Goal: Task Accomplishment & Management: Use online tool/utility

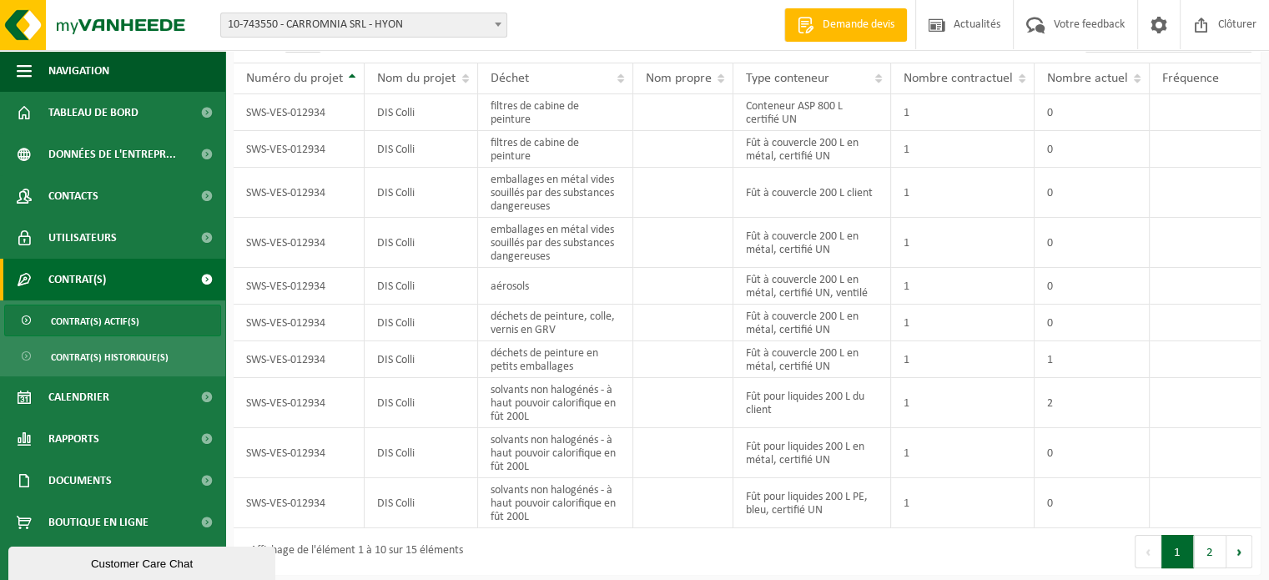
click at [1208, 542] on button "2" at bounding box center [1210, 551] width 33 height 33
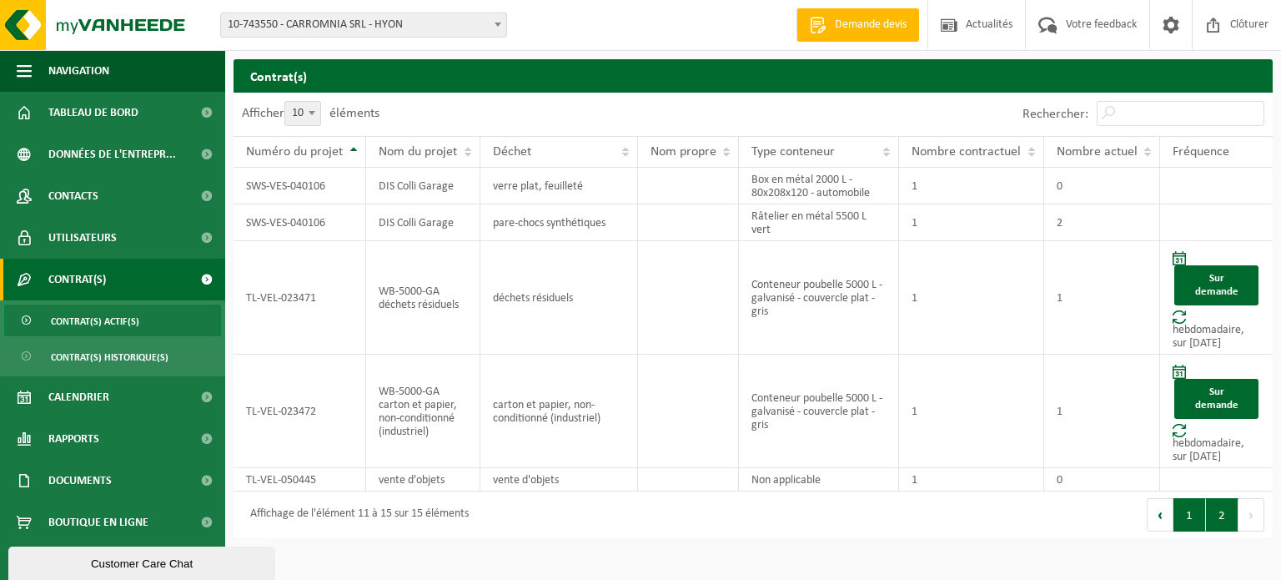
click at [1187, 516] on button "1" at bounding box center [1190, 514] width 33 height 33
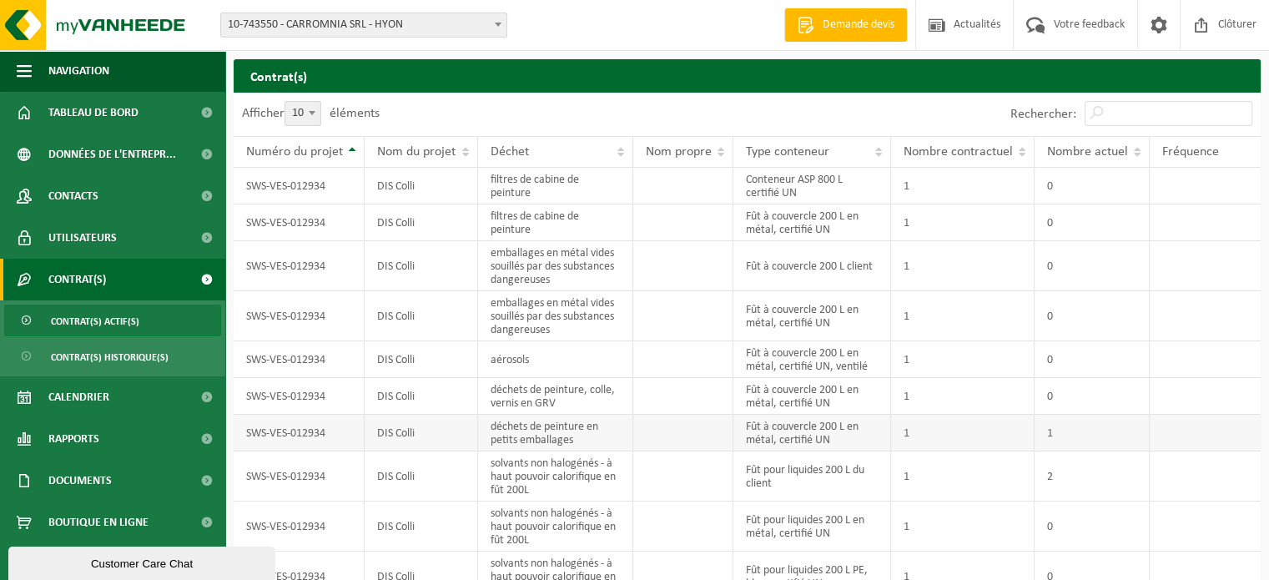
click at [1083, 429] on td "1" at bounding box center [1091, 433] width 115 height 37
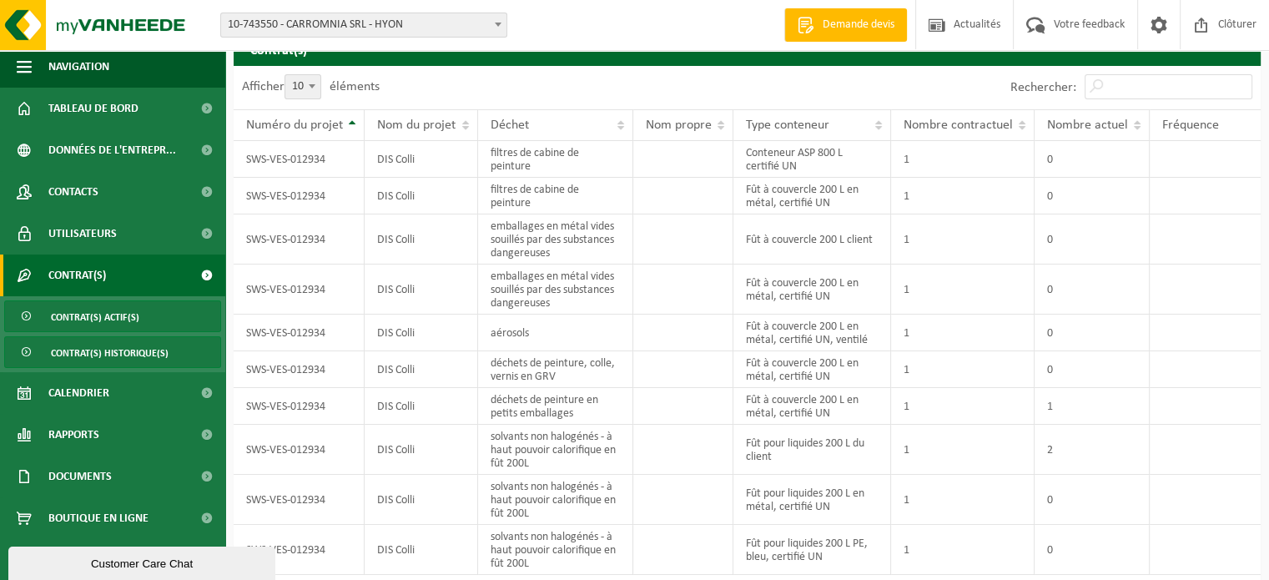
scroll to position [73, 0]
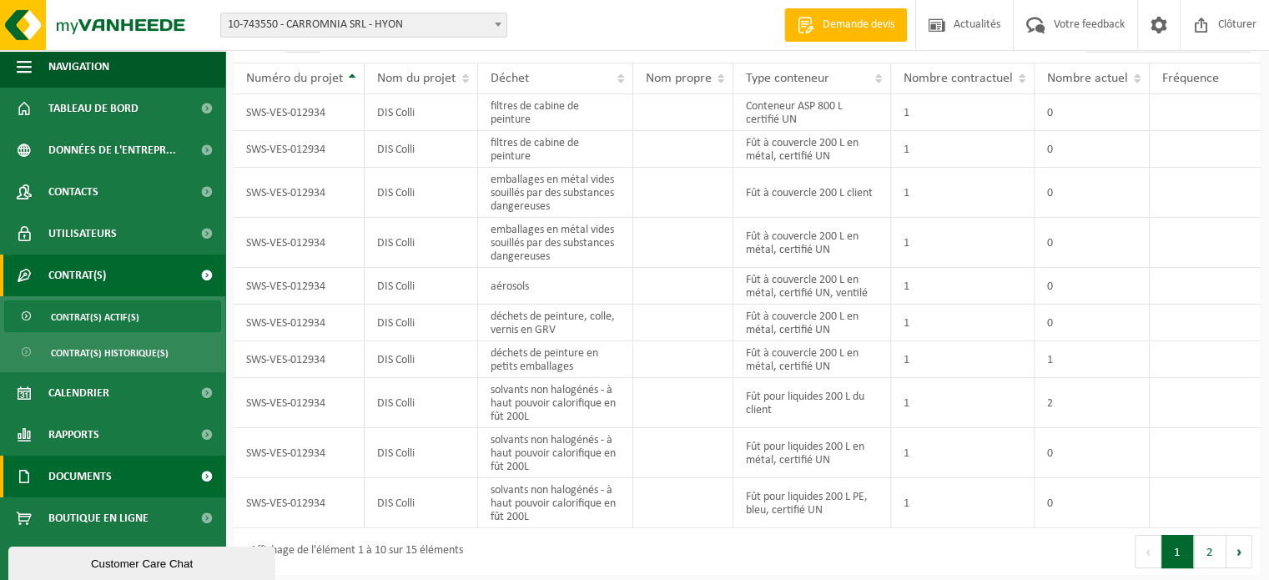
click at [113, 468] on link "Documents" at bounding box center [112, 476] width 225 height 42
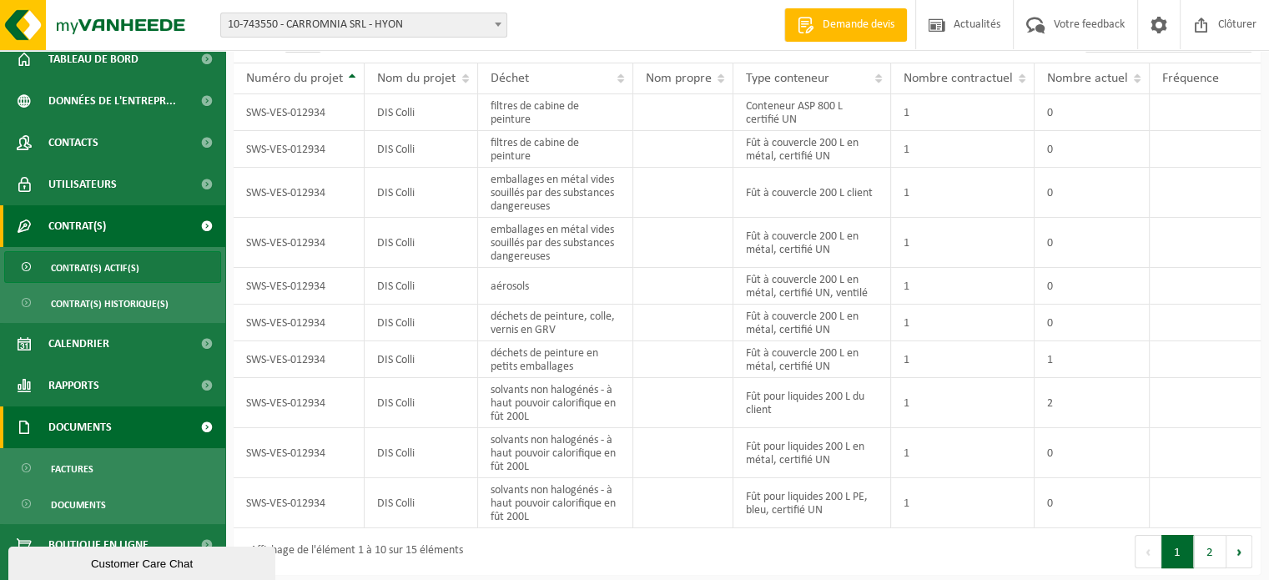
scroll to position [80, 0]
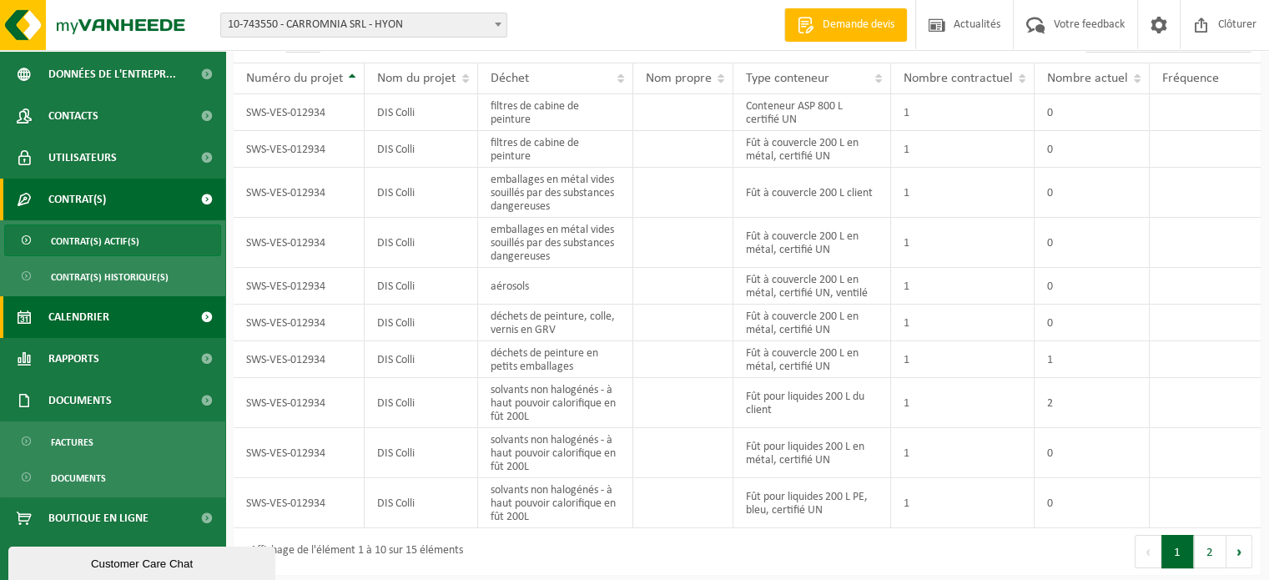
click at [87, 320] on span "Calendrier" at bounding box center [78, 317] width 61 height 42
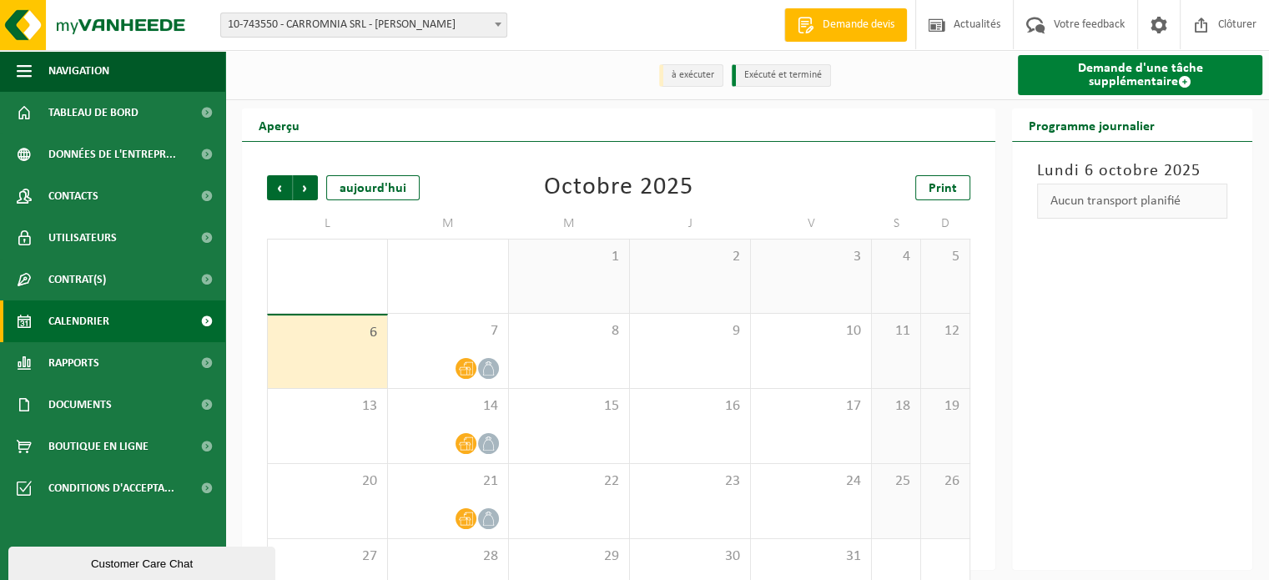
click at [1165, 75] on link "Demande d'une tâche supplémentaire" at bounding box center [1140, 75] width 244 height 40
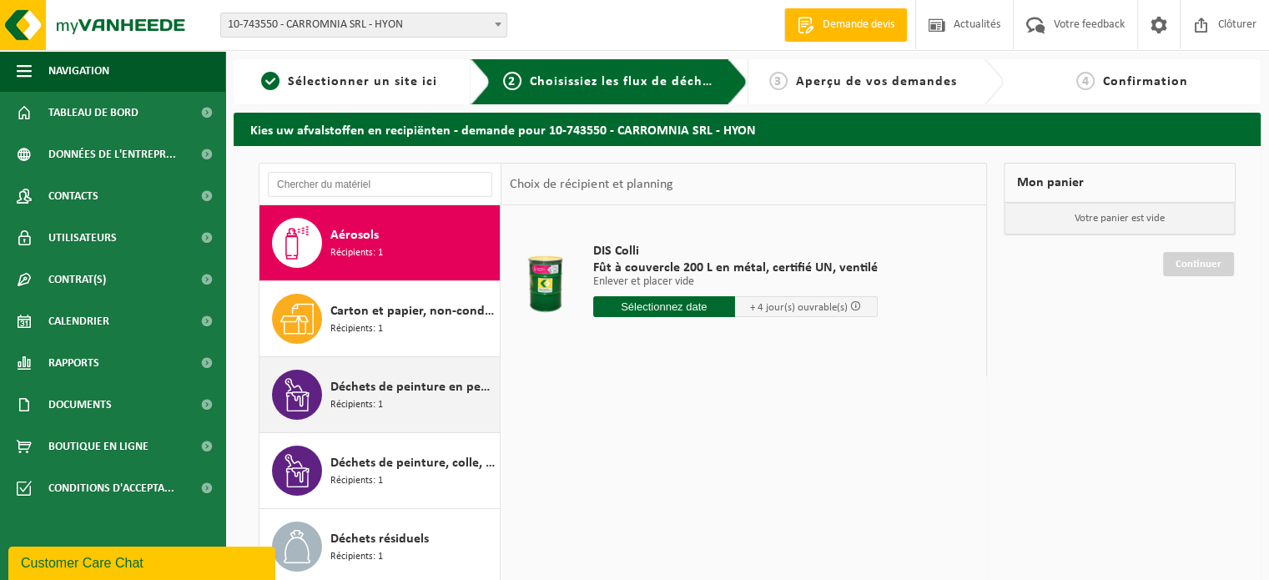
click at [412, 384] on span "Déchets de peinture en petits emballages" at bounding box center [412, 387] width 165 height 20
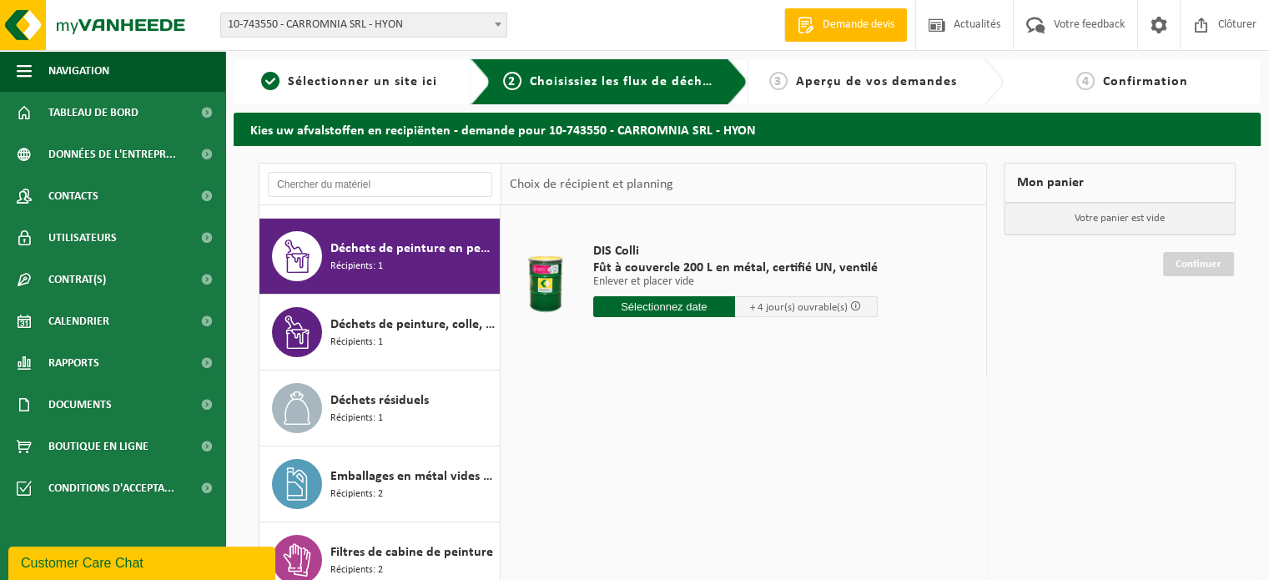
scroll to position [151, 0]
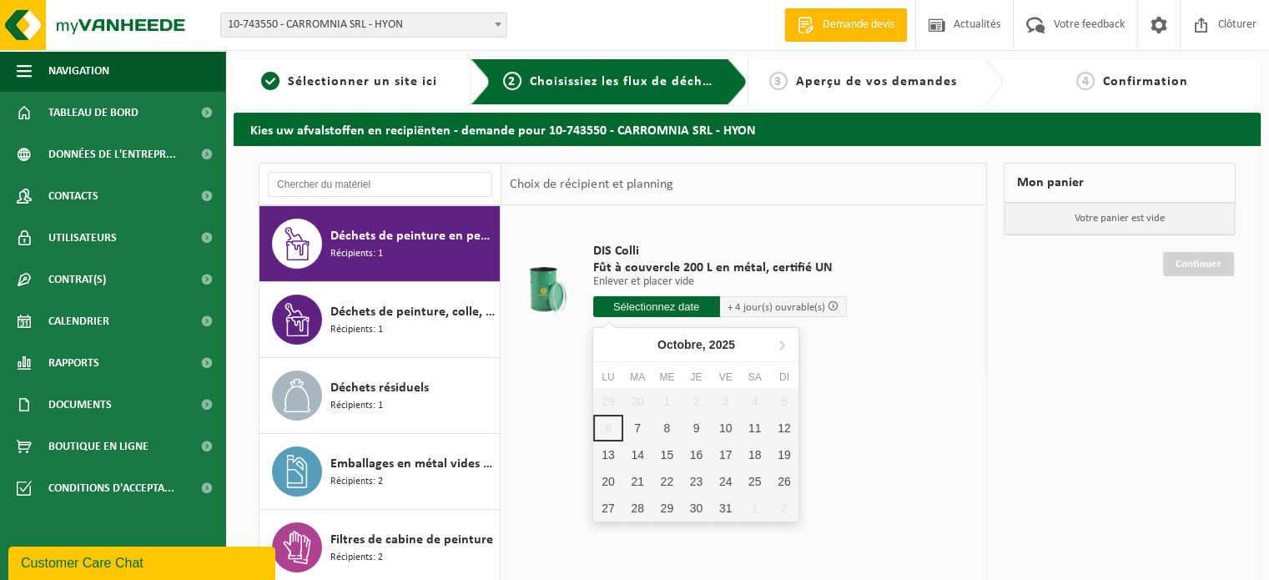
click at [651, 307] on input "text" at bounding box center [656, 306] width 127 height 21
click at [669, 429] on div "8" at bounding box center [666, 428] width 29 height 27
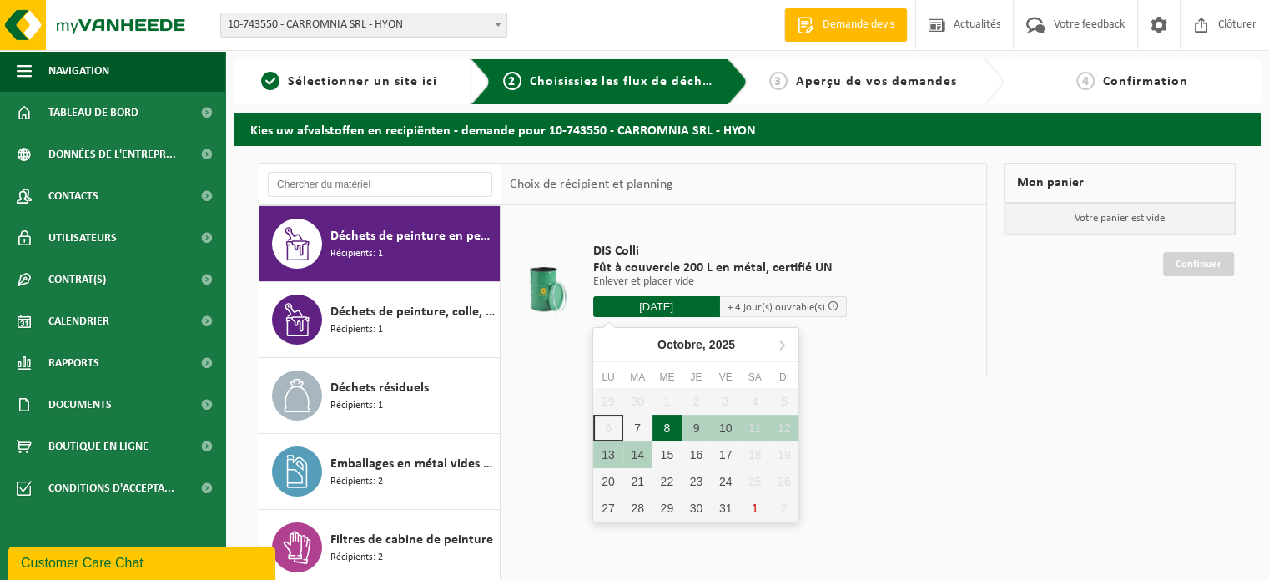
type input "à partir de 2025-10-08"
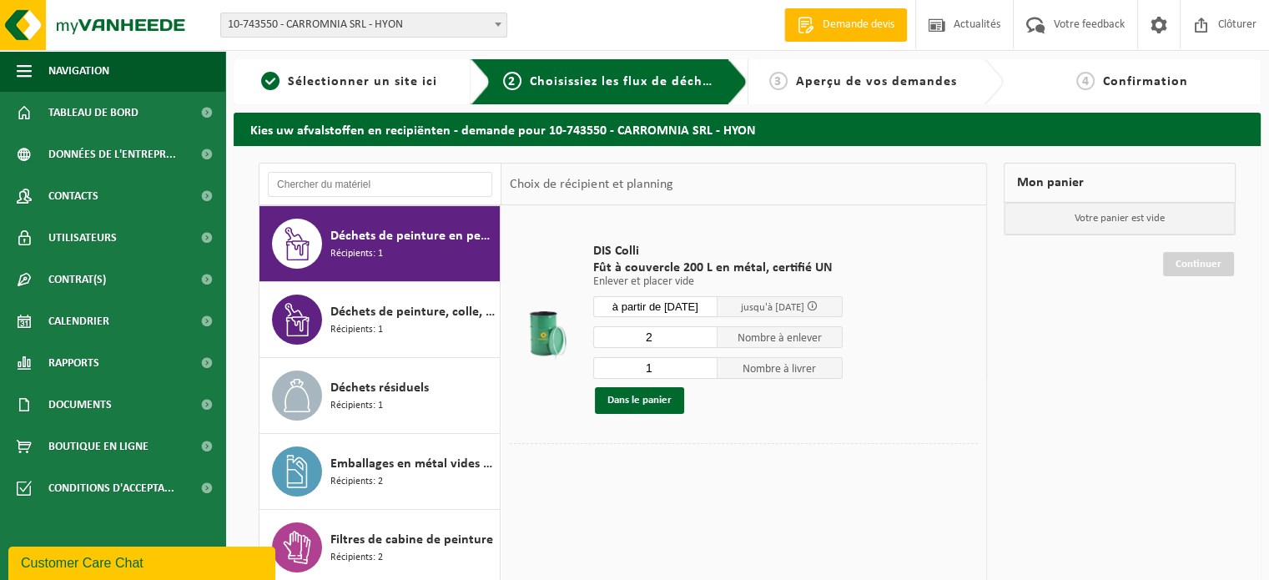
click at [704, 332] on input "2" at bounding box center [655, 337] width 125 height 22
click at [704, 332] on input "3" at bounding box center [655, 337] width 125 height 22
type input "4"
click at [704, 332] on input "4" at bounding box center [655, 337] width 125 height 22
click at [704, 363] on input "2" at bounding box center [655, 368] width 125 height 22
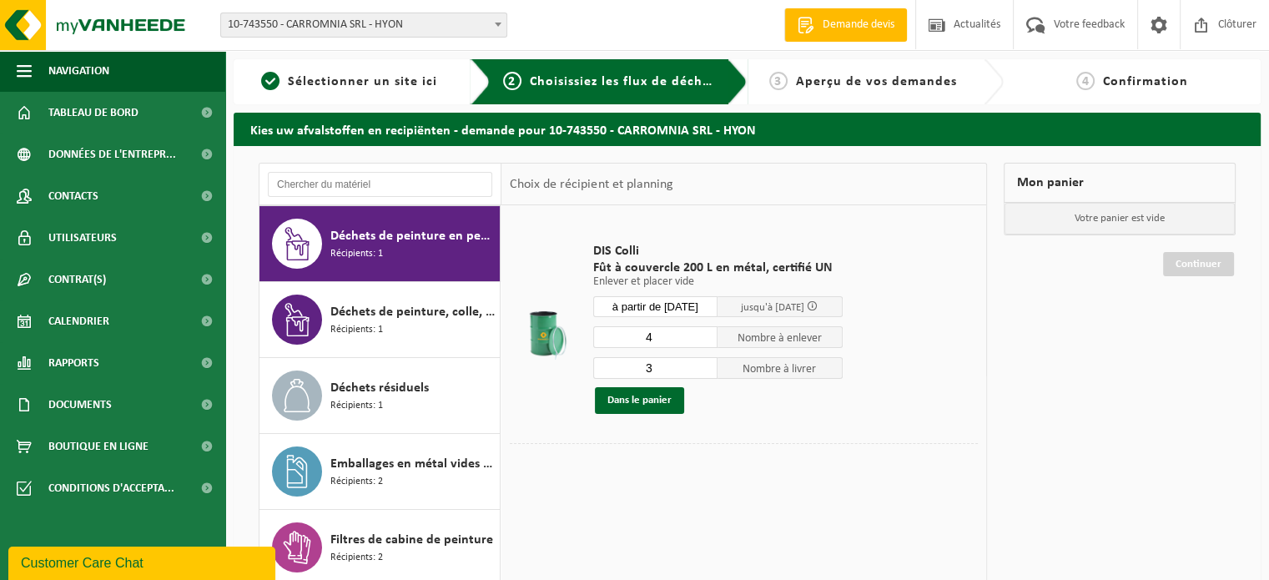
click at [704, 363] on input "3" at bounding box center [655, 368] width 125 height 22
type input "4"
click at [704, 363] on input "4" at bounding box center [655, 368] width 125 height 22
click at [651, 397] on button "Dans le panier" at bounding box center [639, 400] width 89 height 27
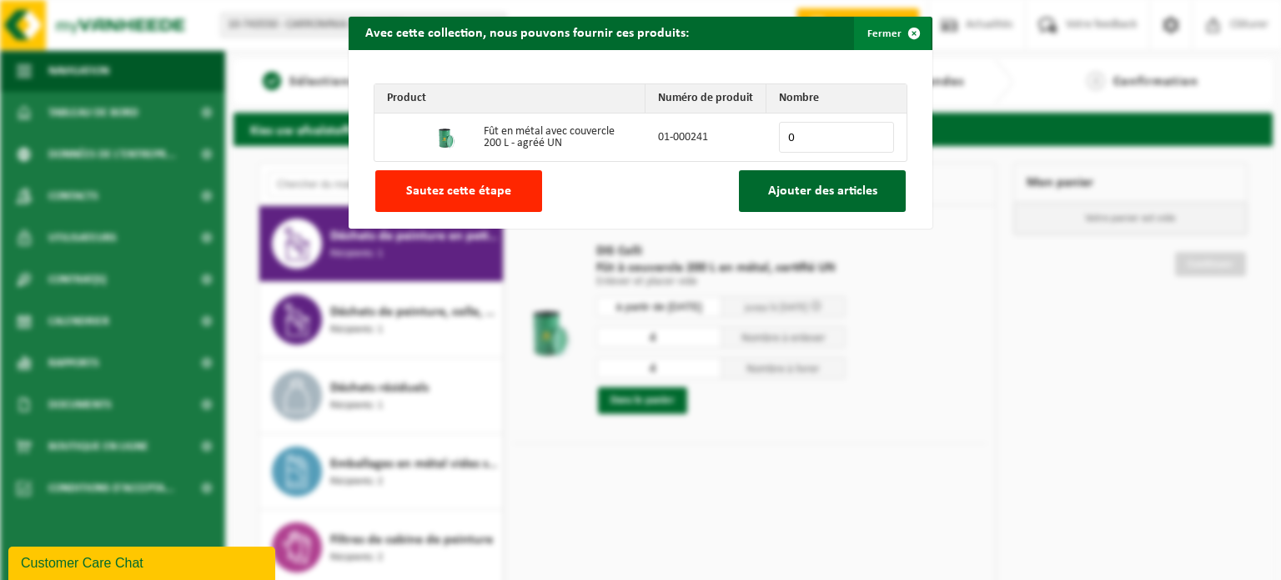
click at [874, 32] on button "Fermer" at bounding box center [892, 33] width 77 height 33
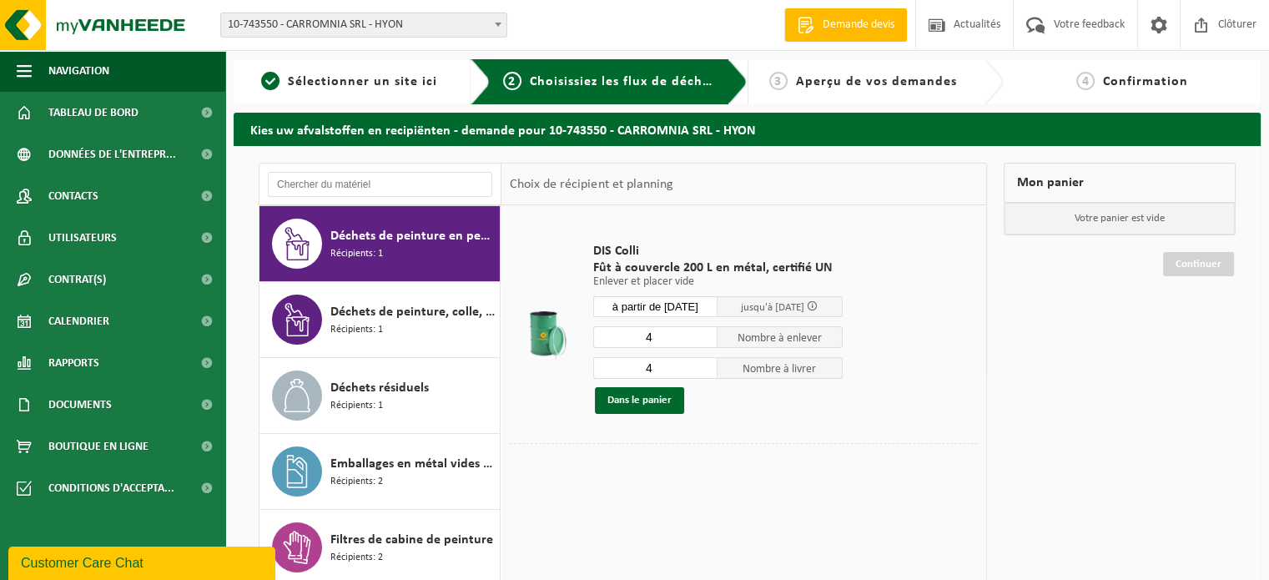
click at [671, 302] on input "à partir de 2025-10-08" at bounding box center [655, 306] width 125 height 21
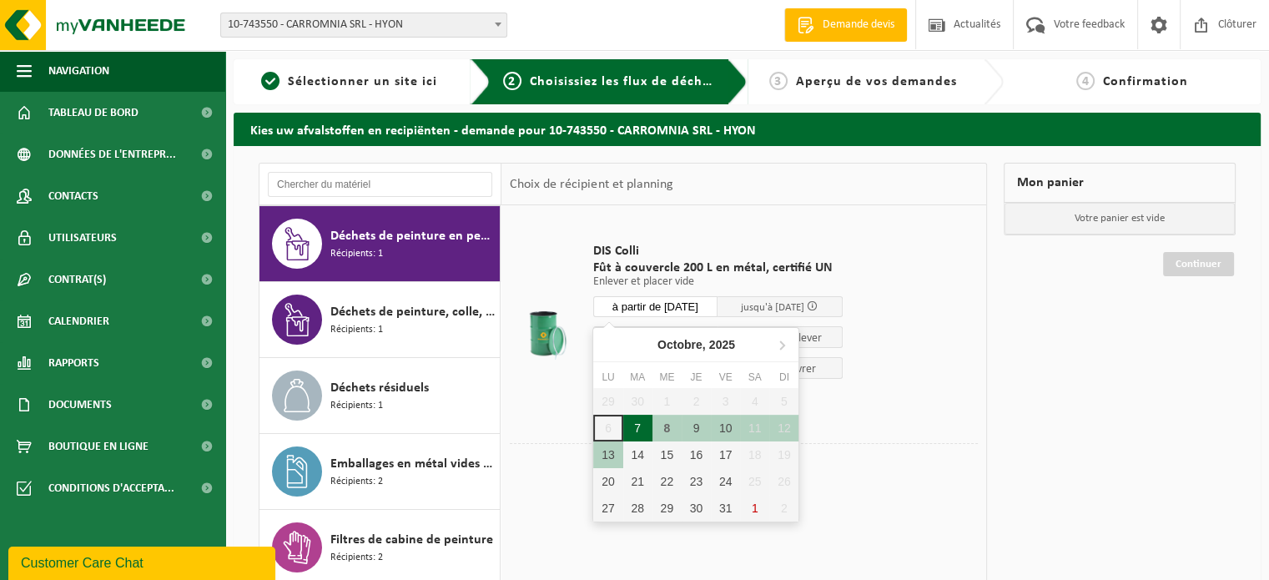
click at [631, 426] on div "7" at bounding box center [637, 428] width 29 height 27
type input "à partir de 2025-10-07"
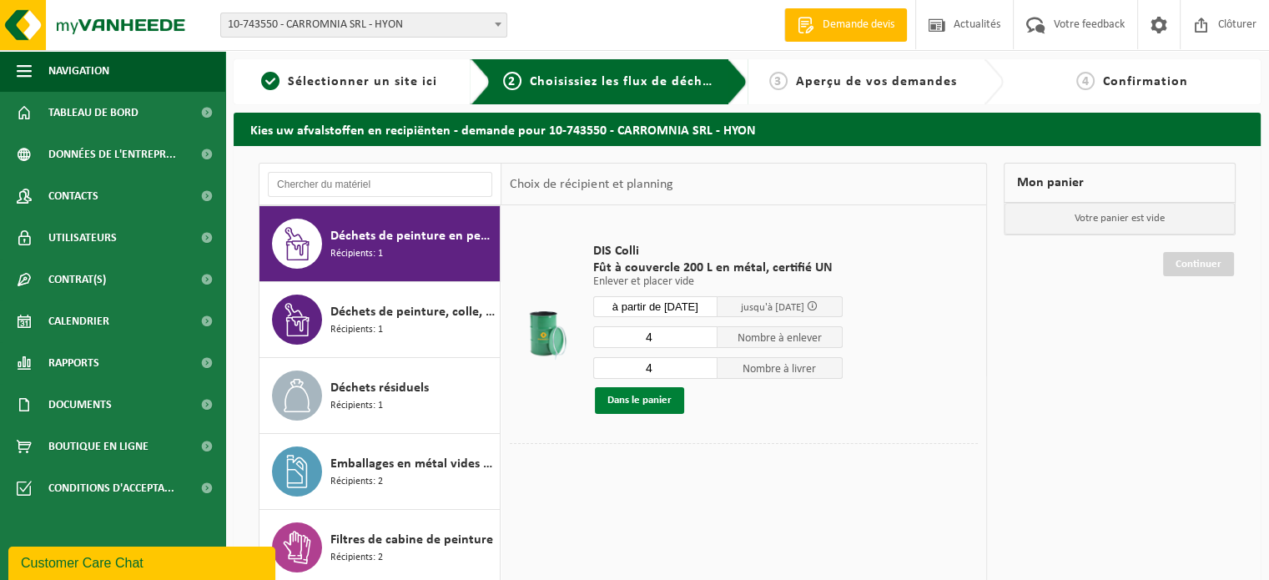
click at [646, 400] on button "Dans le panier" at bounding box center [639, 400] width 89 height 27
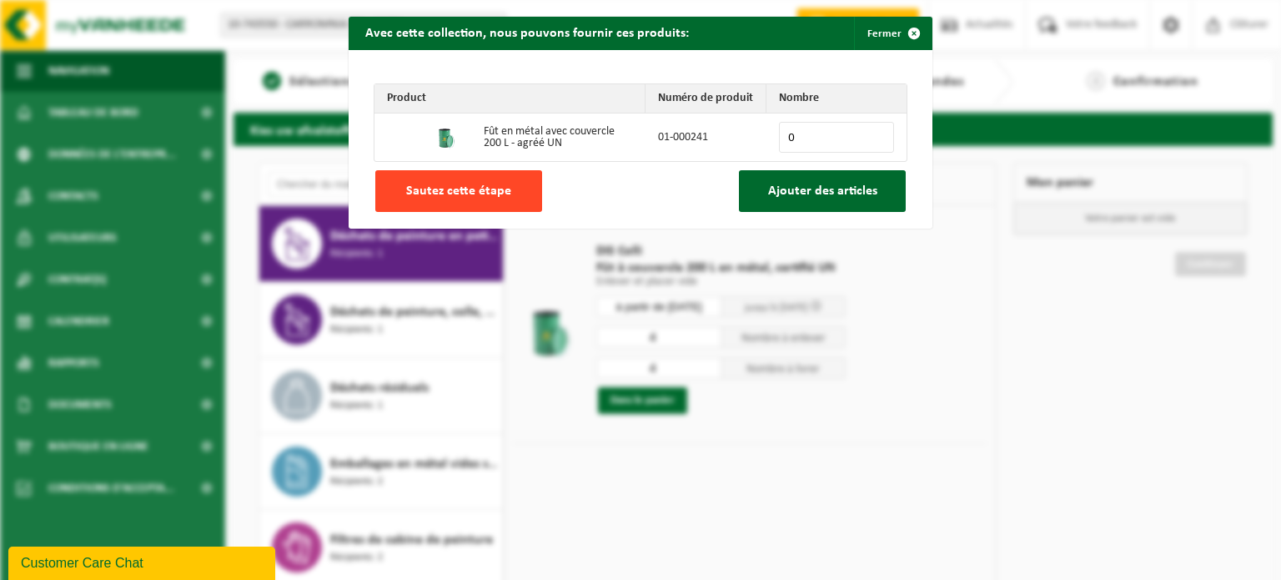
click at [496, 184] on span "Sautez cette étape" at bounding box center [458, 190] width 105 height 13
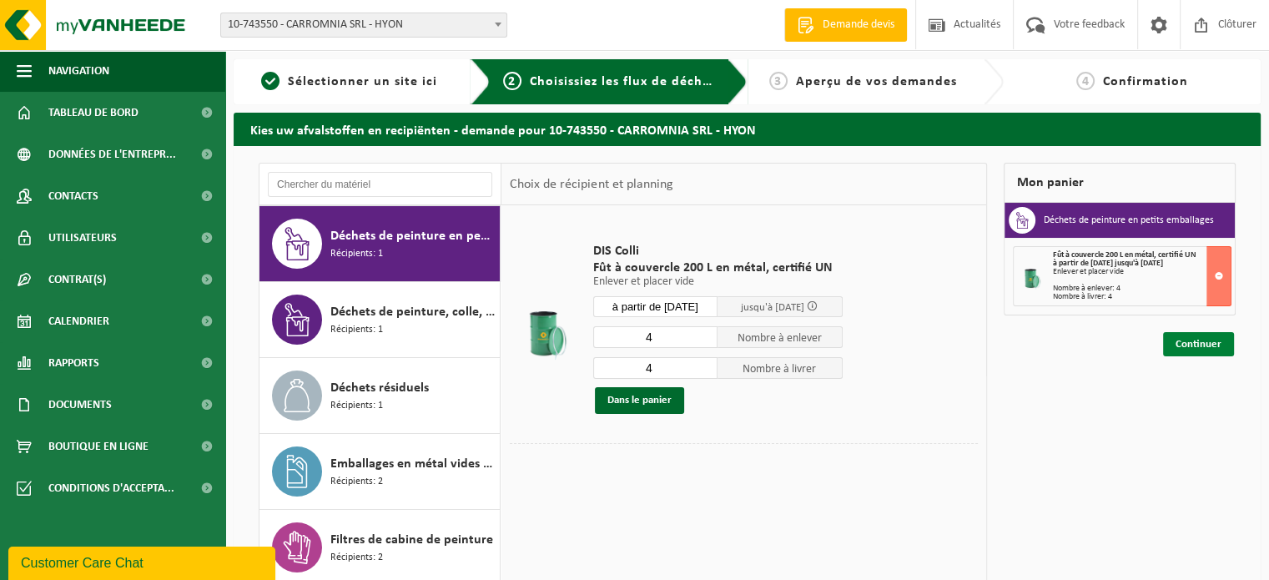
click at [1205, 343] on link "Continuer" at bounding box center [1198, 344] width 71 height 24
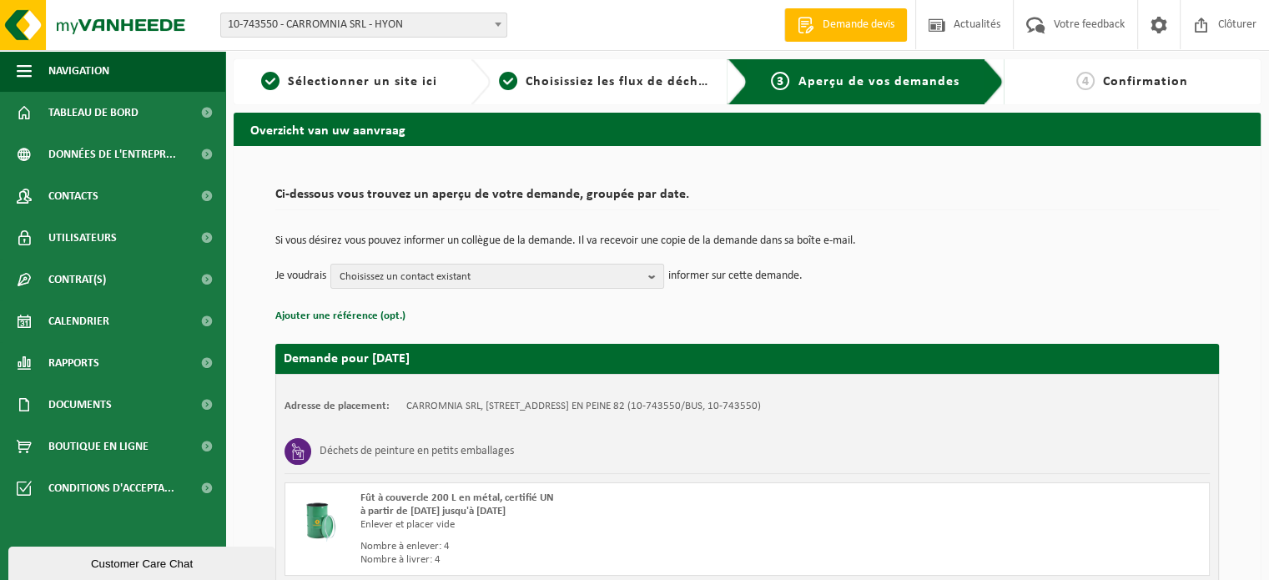
scroll to position [83, 0]
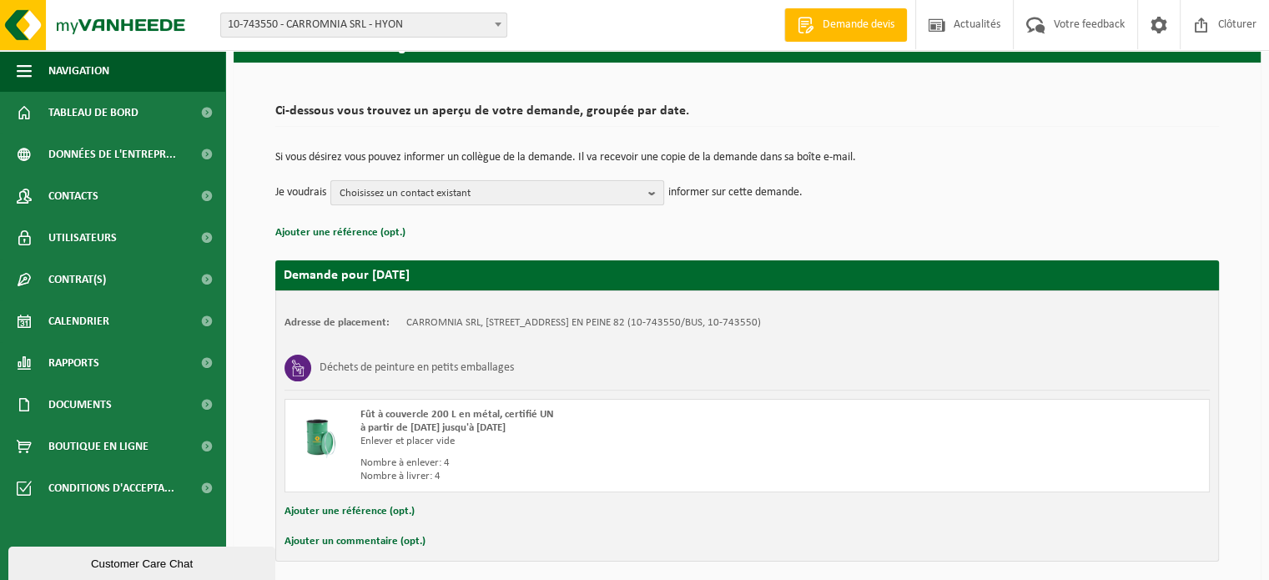
click at [500, 190] on span "Choisissez un contact existant" at bounding box center [491, 193] width 302 height 25
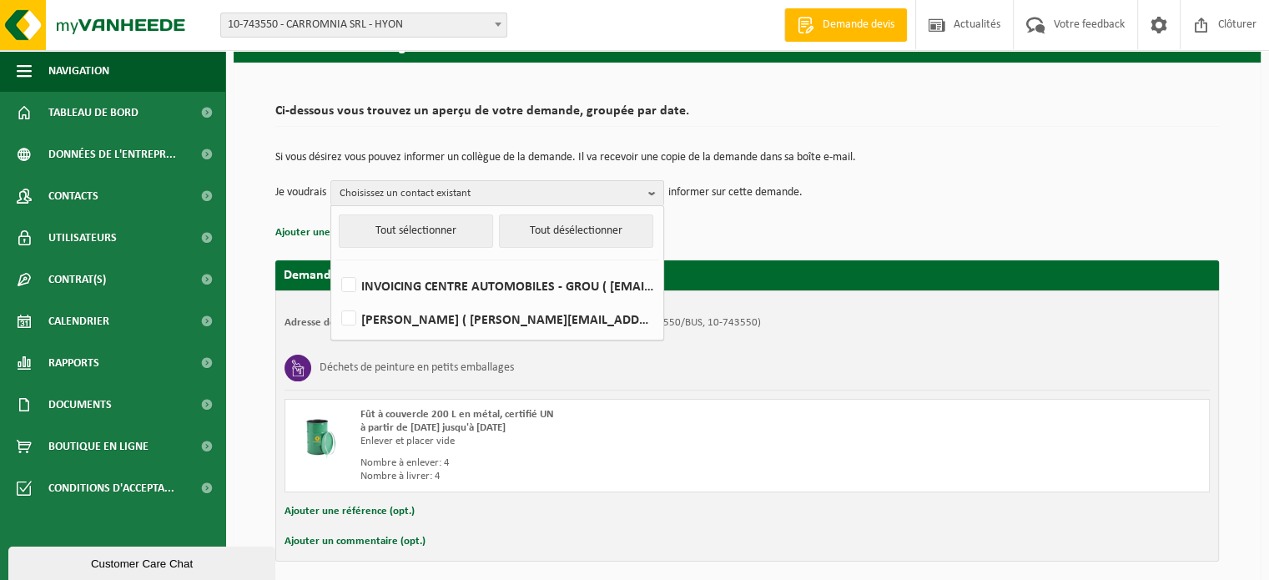
click at [931, 158] on p "Si vous désirez vous pouvez informer un collègue de la demande. Il va recevoir …" at bounding box center [746, 158] width 943 height 12
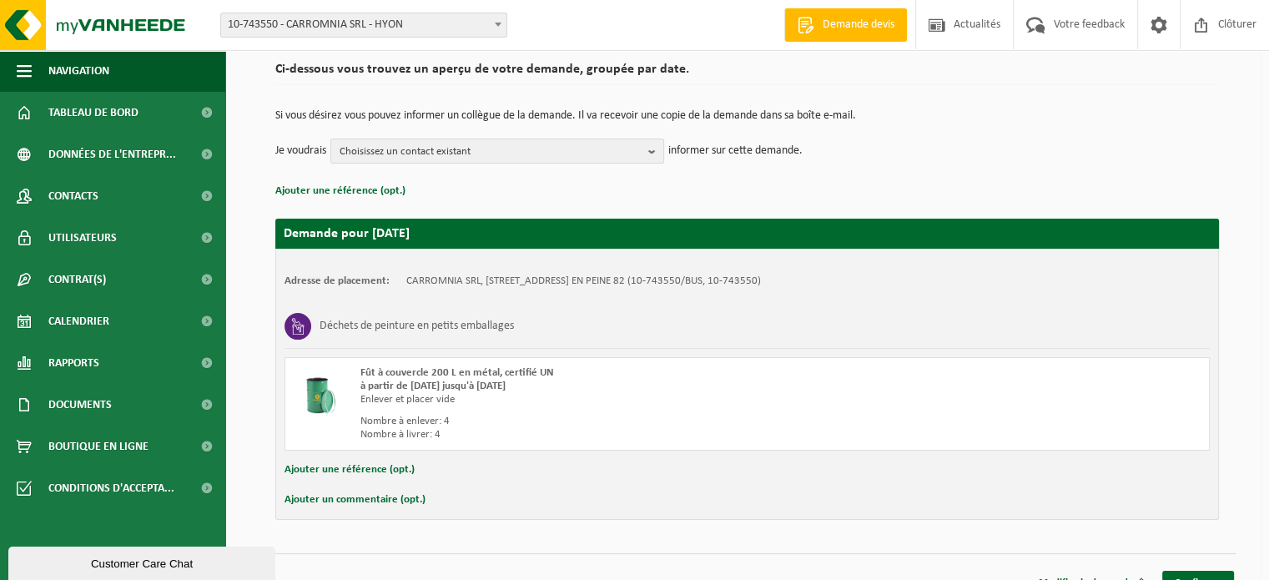
scroll to position [148, 0]
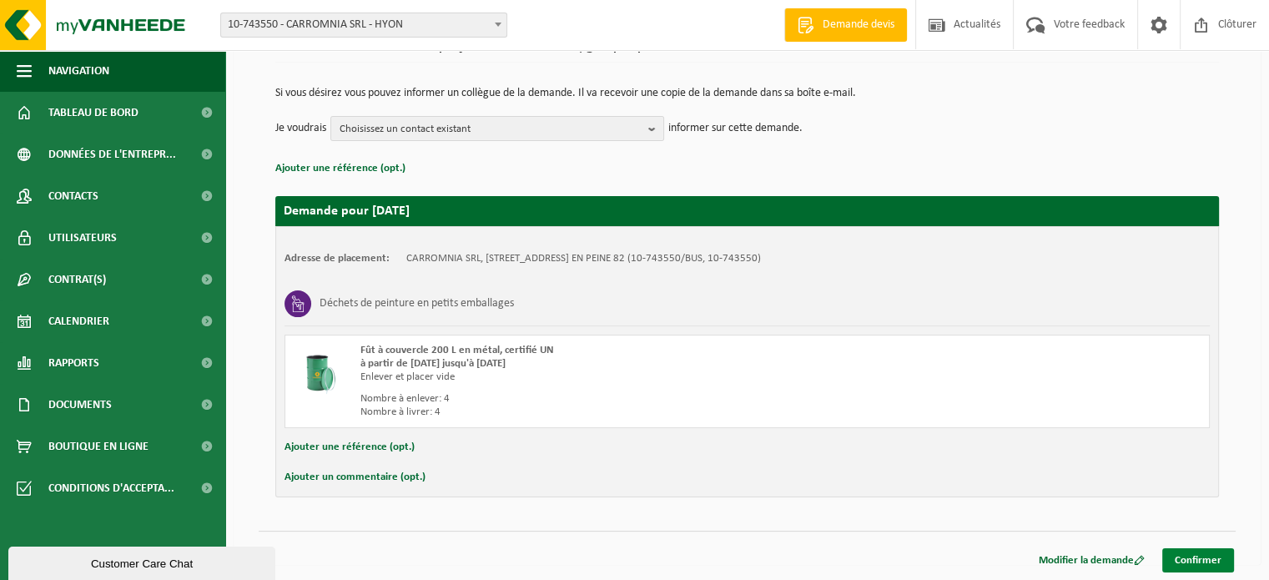
click at [1211, 558] on link "Confirmer" at bounding box center [1198, 560] width 72 height 24
